Goal: Check status: Check status

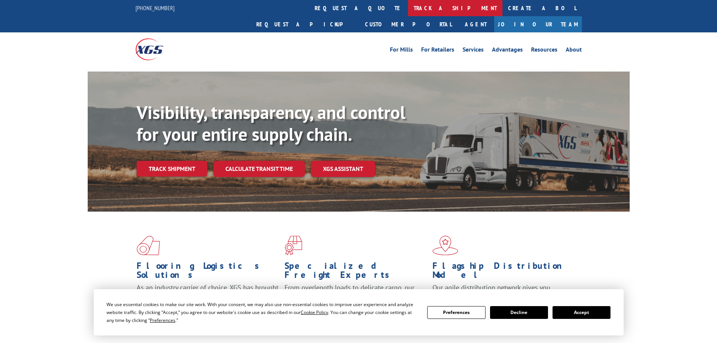
click at [408, 6] on link "track a shipment" at bounding box center [455, 8] width 94 height 16
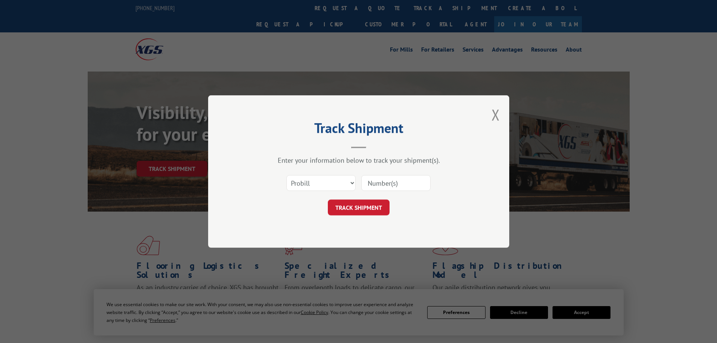
click at [382, 180] on input at bounding box center [395, 183] width 69 height 16
paste input "17639341"
type input "17639341"
click at [352, 207] on button "TRACK SHIPMENT" at bounding box center [359, 207] width 62 height 16
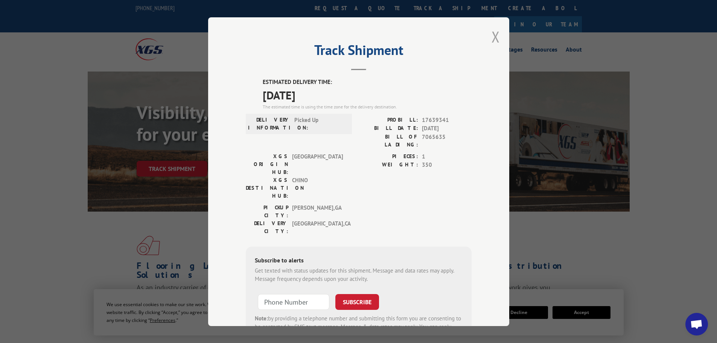
click at [493, 37] on button "Close modal" at bounding box center [496, 37] width 8 height 20
